Goal: Task Accomplishment & Management: Complete application form

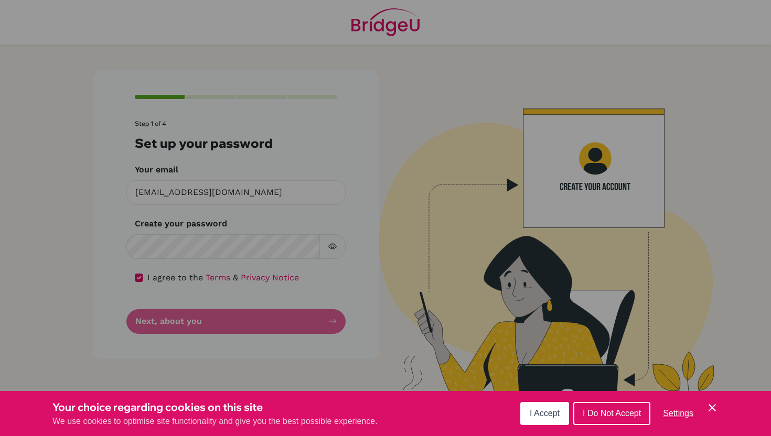
click at [560, 412] on button "I Accept" at bounding box center [544, 413] width 49 height 23
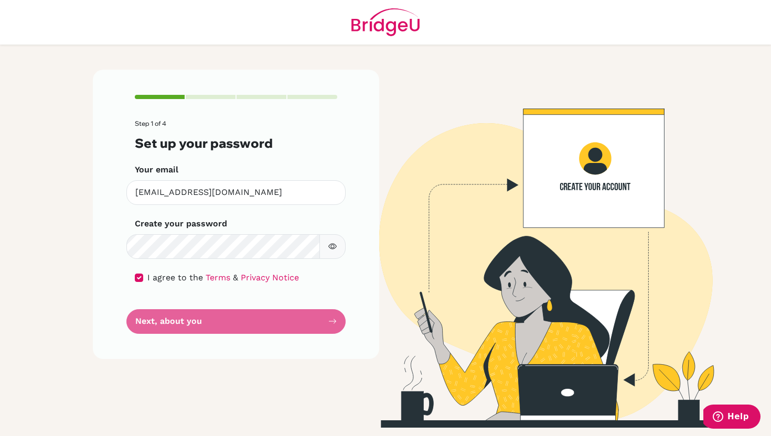
click at [297, 320] on form "Step 1 of 4 Set up your password Your email kaleena@sekolahciputra.sch.id Inval…" at bounding box center [236, 227] width 202 height 214
click at [348, 328] on div "Step 1 of 4 Set up your password Your email kaleena@sekolahciputra.sch.id Inval…" at bounding box center [236, 214] width 286 height 289
click at [152, 163] on form "Step 1 of 4 Set up your password Your email kaleena@sekolahciputra.sch.id Inval…" at bounding box center [236, 227] width 202 height 214
click at [142, 276] on input "checkbox" at bounding box center [139, 278] width 8 height 8
checkbox input "true"
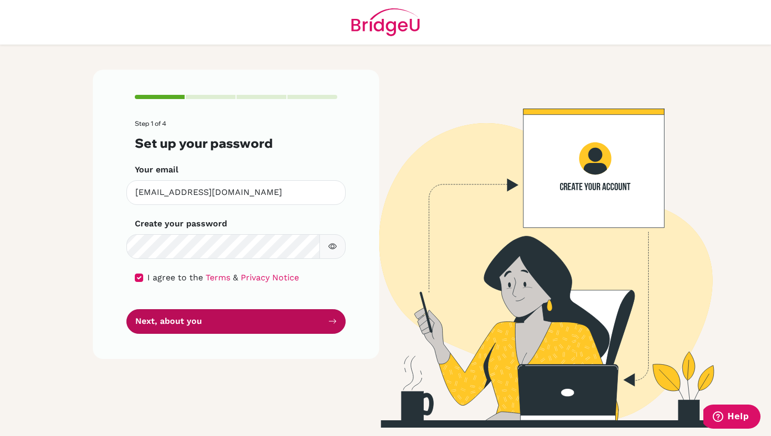
click at [164, 324] on button "Next, about you" at bounding box center [235, 321] width 219 height 25
